Goal: Find specific page/section: Find specific page/section

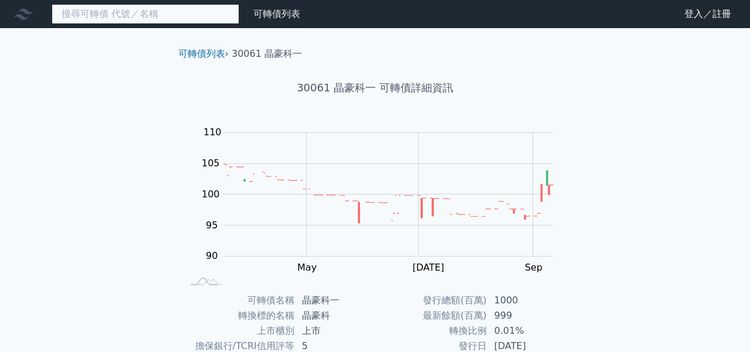
click at [201, 9] on input at bounding box center [146, 14] width 188 height 20
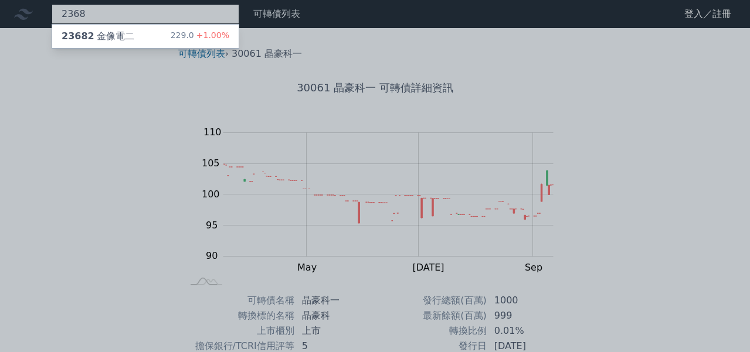
type input "2368"
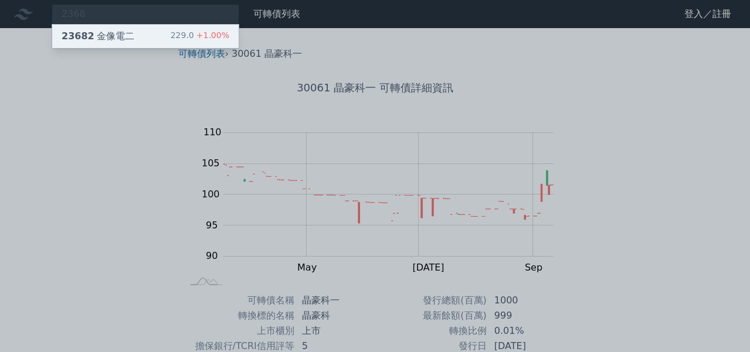
click at [190, 35] on div "229.0 +1.00%" at bounding box center [200, 36] width 59 height 14
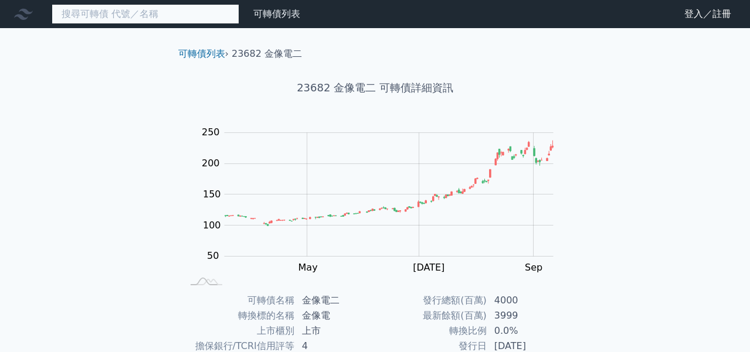
click at [167, 11] on input at bounding box center [146, 14] width 188 height 20
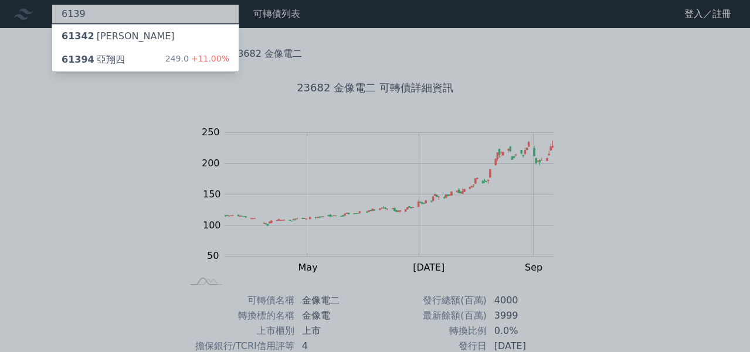
type input "6139"
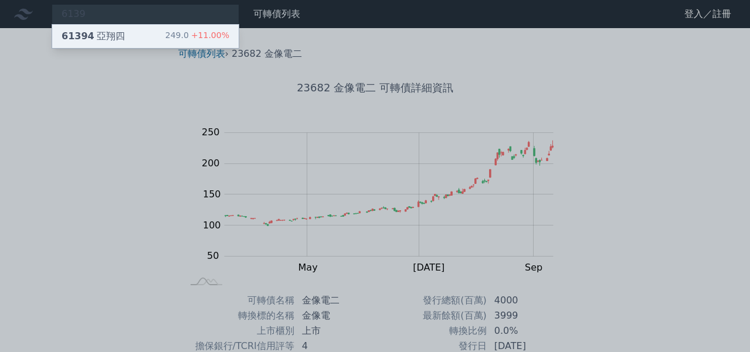
click at [187, 35] on div "249.0 +11.00%" at bounding box center [197, 36] width 64 height 14
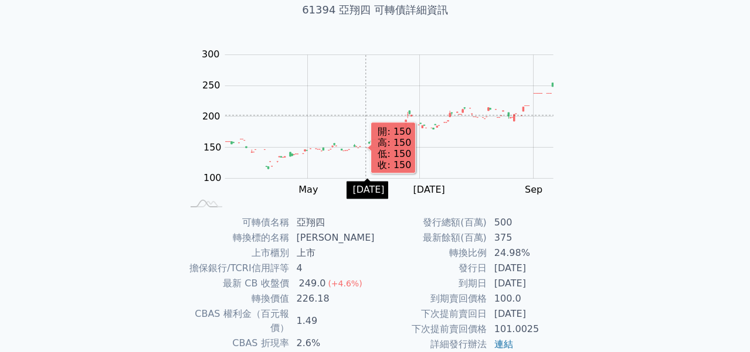
scroll to position [77, 0]
